Goal: Check status: Check status

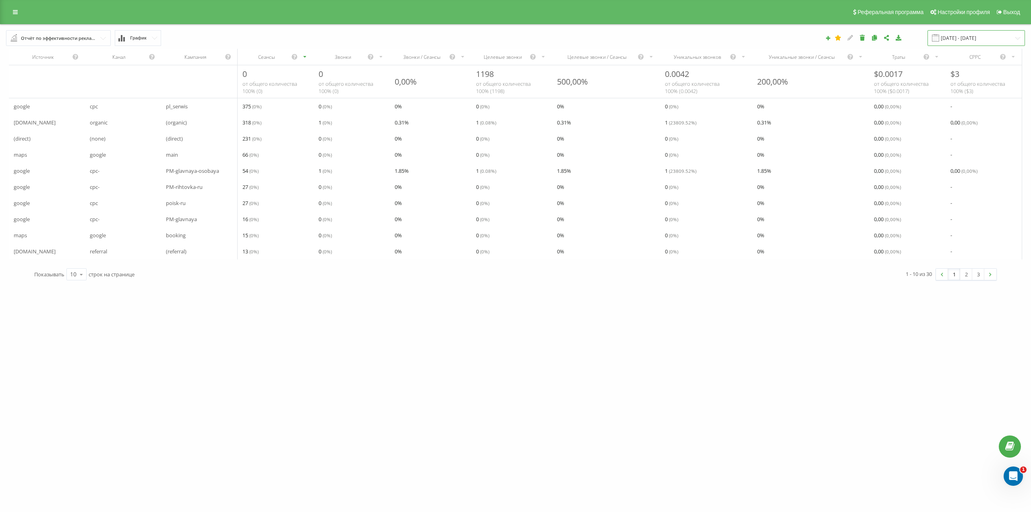
click at [985, 33] on input "[DATE] - [DATE]" at bounding box center [975, 38] width 97 height 16
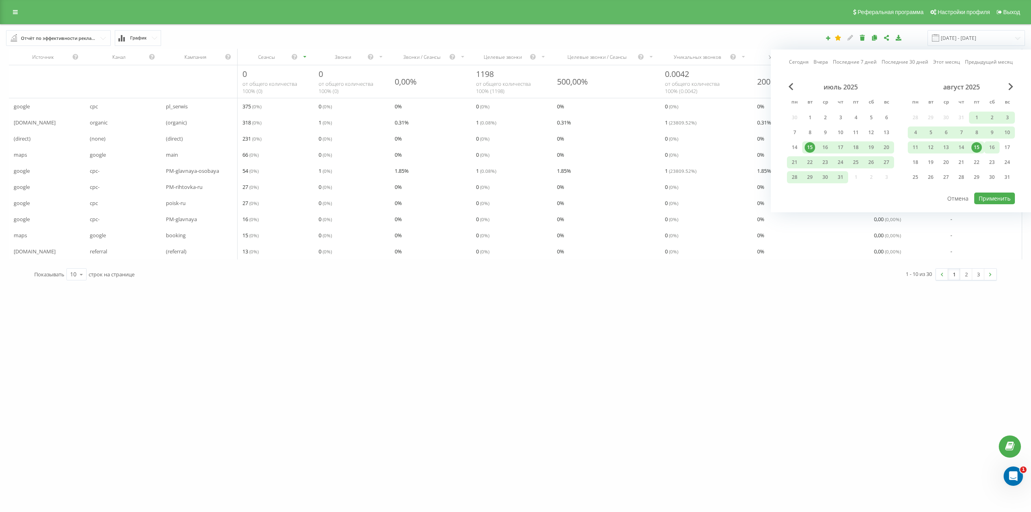
click at [990, 152] on div "16" at bounding box center [991, 147] width 10 height 10
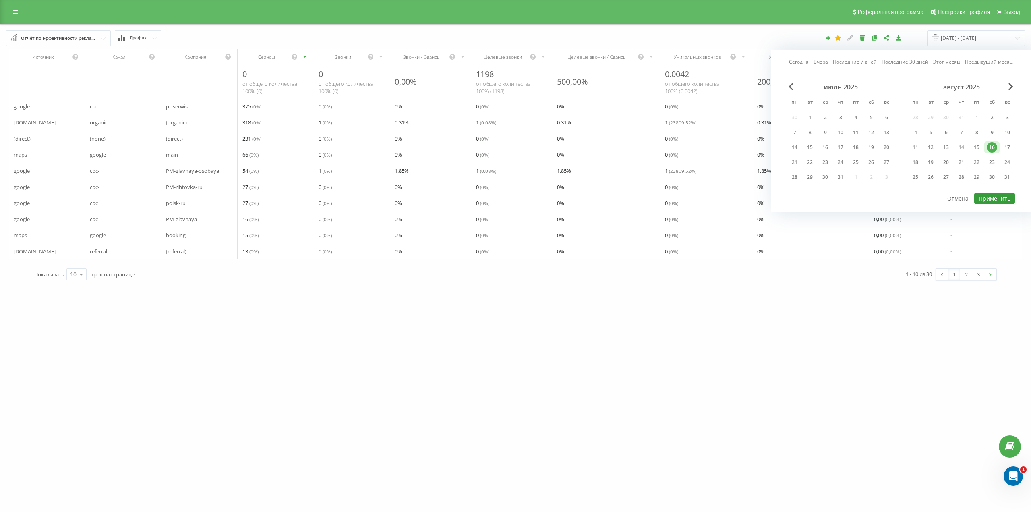
click at [1004, 199] on button "Применить" at bounding box center [994, 198] width 41 height 12
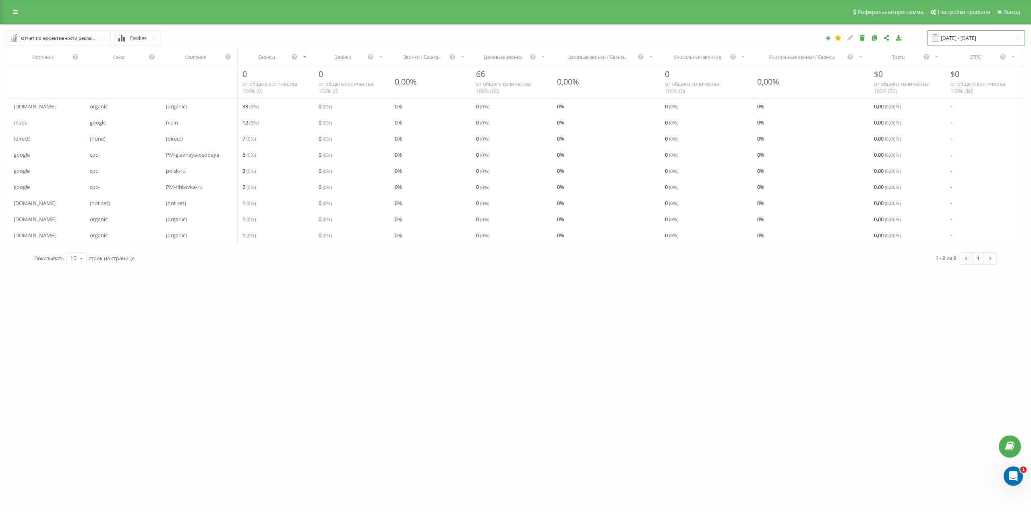
click at [979, 32] on input "[DATE] - [DATE]" at bounding box center [975, 38] width 97 height 16
click at [889, 149] on div "17" at bounding box center [886, 147] width 10 height 10
click at [1005, 202] on button "Применить" at bounding box center [994, 198] width 41 height 12
click at [974, 32] on input "[DATE] - [DATE]" at bounding box center [975, 38] width 97 height 16
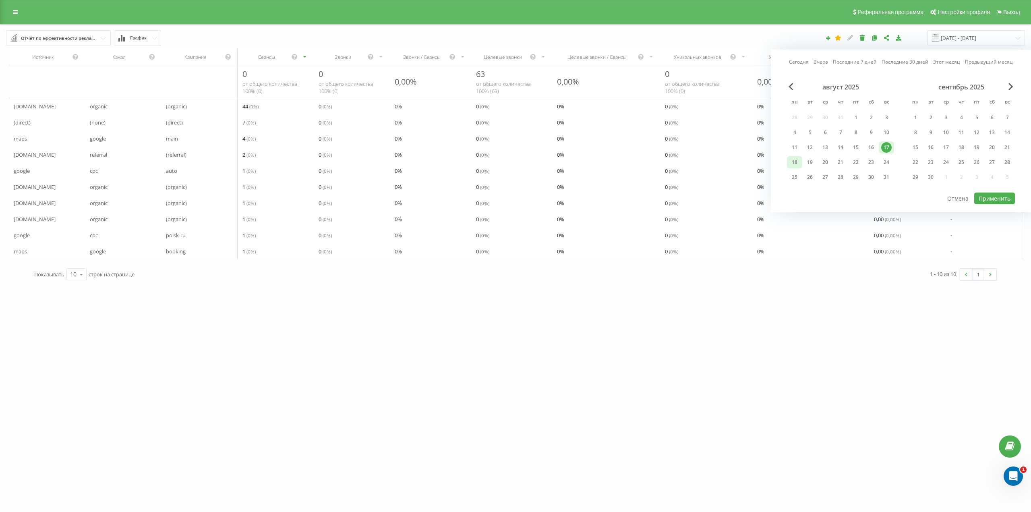
click at [798, 160] on div "18" at bounding box center [794, 162] width 10 height 10
click at [988, 201] on button "Применить" at bounding box center [994, 198] width 41 height 12
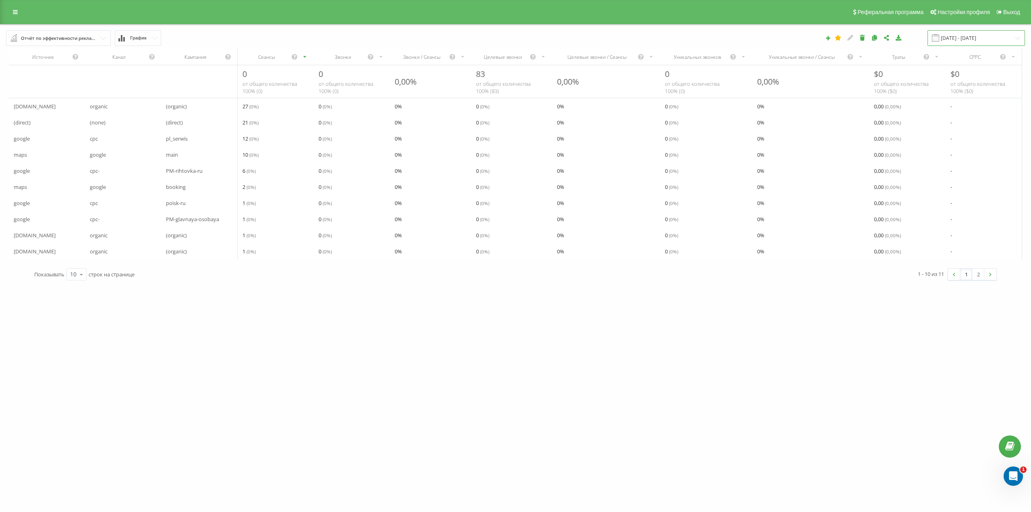
click at [966, 33] on input "[DATE] - [DATE]" at bounding box center [975, 38] width 97 height 16
click at [809, 165] on div "19" at bounding box center [809, 162] width 10 height 10
click at [990, 195] on button "Применить" at bounding box center [994, 198] width 41 height 12
type input "[DATE] - [DATE]"
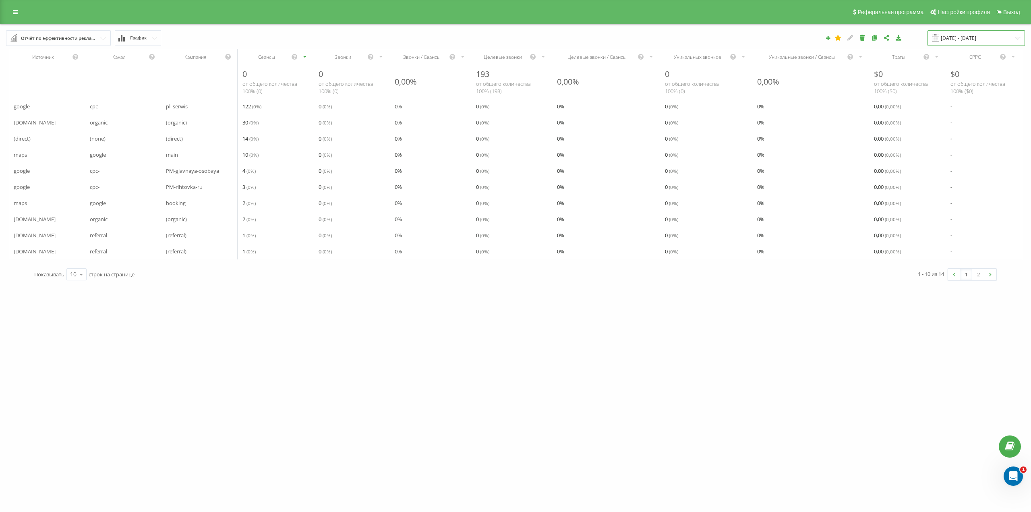
click at [953, 35] on input "[DATE] - [DATE]" at bounding box center [975, 38] width 97 height 16
click at [883, 286] on div "1 - 10 из 14 1 2" at bounding box center [758, 274] width 487 height 23
click at [71, 277] on div "10" at bounding box center [73, 274] width 6 height 8
click at [78, 267] on span "100" at bounding box center [75, 263] width 10 height 8
